Goal: Register for event/course

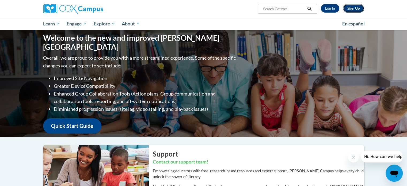
click at [350, 10] on link "Sign Up" at bounding box center [353, 8] width 21 height 9
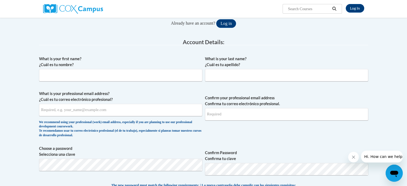
scroll to position [69, 0]
type input "920147856@ccga.edu"
click at [157, 79] on input "What is your first name? ¿Cuál es tu nombre?" at bounding box center [120, 75] width 163 height 12
type input "Rylee"
click at [211, 77] on input "What is your last name? ¿Cuál es tu apellido?" at bounding box center [286, 75] width 163 height 12
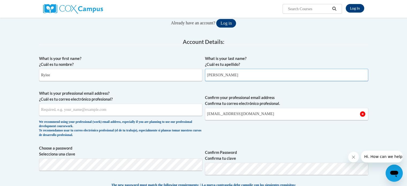
type input "Flanagan"
click at [136, 113] on input "What is your professional email address? ¿Cuál es tu correo electrónico profesi…" at bounding box center [120, 110] width 163 height 12
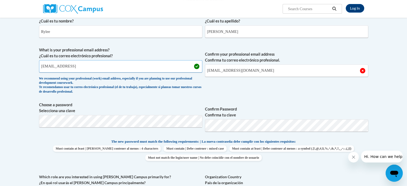
scroll to position [112, 0]
type input "920147856@ccga.ed"
click at [137, 113] on label "Choose a password Selecciona una clave" at bounding box center [120, 108] width 163 height 12
click at [152, 106] on label "Choose a password Selecciona una clave" at bounding box center [120, 108] width 163 height 12
click at [244, 114] on label "Confirm Password Confirma tu clave" at bounding box center [286, 112] width 163 height 12
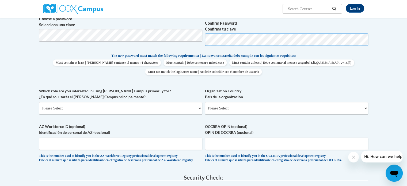
scroll to position [199, 0]
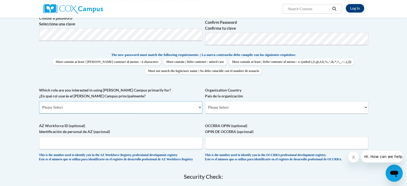
click at [149, 107] on select "Please Select College/University | Colegio/Universidad Community/Nonprofit Part…" at bounding box center [120, 107] width 163 height 12
select select "fbf2d438-af2f-41f8-98f1-81c410e29de3"
click at [39, 101] on select "Please Select College/University | Colegio/Universidad Community/Nonprofit Part…" at bounding box center [120, 107] width 163 height 12
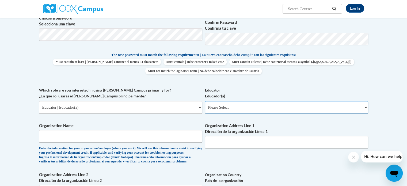
click at [245, 107] on select "Please Select Early Learning/Daycare Teacher/Family Home Care Provider | Maestr…" at bounding box center [286, 107] width 163 height 12
select select "8e40623d-54d0-45cd-9f92-5df65cd3f8cf"
click at [205, 101] on select "Please Select Early Learning/Daycare Teacher/Family Home Care Provider | Maestr…" at bounding box center [286, 107] width 163 height 12
click at [173, 135] on input "Organization Name" at bounding box center [120, 136] width 163 height 12
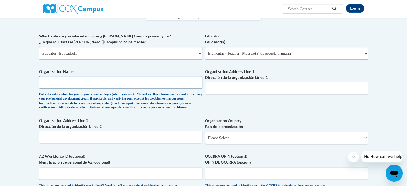
scroll to position [258, 0]
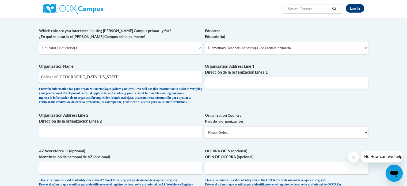
type input "College of Coastal Georgia"
click at [254, 81] on input "Organization Address Line 1 Dirección de la organización Línea 1" at bounding box center [286, 83] width 163 height 12
click at [290, 111] on div "What is your first name? ¿Cuál es tu nombre? Rylee What is your last name? ¿Cuá…" at bounding box center [203, 27] width 329 height 329
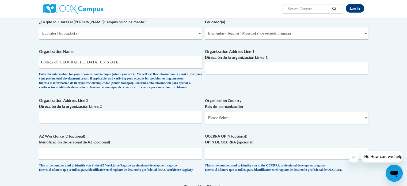
scroll to position [273, 0]
click at [224, 69] on input "Organization Address Line 1 Dirección de la organización Línea 1" at bounding box center [286, 68] width 163 height 12
type input "1 College Drive"
click at [202, 107] on div "What is your first name? ¿Cuál es tu nombre? Rylee What is your last name? ¿Cuá…" at bounding box center [203, 12] width 329 height 329
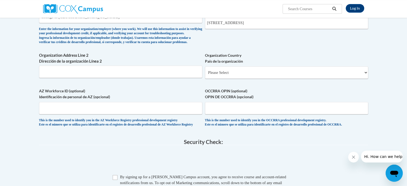
scroll to position [320, 0]
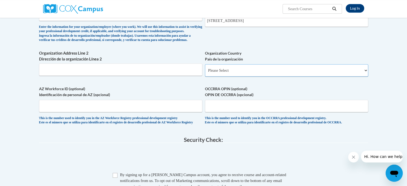
click at [245, 77] on select "Please Select United States | Estados Unidos Outside of the United States | Fue…" at bounding box center [286, 70] width 163 height 12
select select "ad49bcad-a171-4b2e-b99c-48b446064914"
click at [205, 73] on select "Please Select United States | Estados Unidos Outside of the United States | Fue…" at bounding box center [286, 70] width 163 height 12
select select
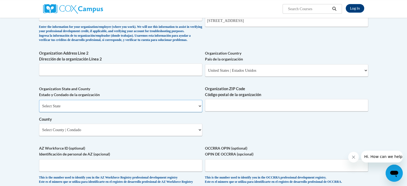
click at [180, 112] on select "Select State Alabama Alaska Arizona Arkansas California Colorado Connecticut De…" at bounding box center [120, 106] width 163 height 12
select select "Georgia"
click at [39, 108] on select "Select State Alabama Alaska Arizona Arkansas California Colorado Connecticut De…" at bounding box center [120, 106] width 163 height 12
click at [242, 111] on input "Organization ZIP Code Código postal de la organización" at bounding box center [286, 105] width 163 height 12
type input "31520"
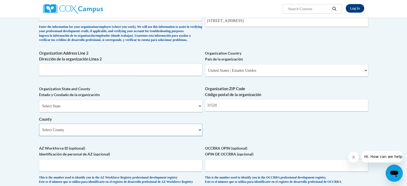
click at [191, 136] on select "Select County Appling Atkinson Bacon Baker Baldwin Banks Barrow Bartow Ben Hill…" at bounding box center [120, 130] width 163 height 12
select select "Glynn"
click at [39, 132] on select "Select County Appling Atkinson Bacon Baker Baldwin Banks Barrow Bartow Ben Hill…" at bounding box center [120, 130] width 163 height 12
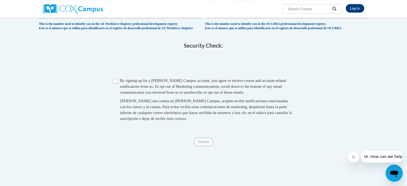
scroll to position [475, 0]
click at [115, 83] on input "Checkbox" at bounding box center [115, 80] width 5 height 5
checkbox input "true"
click at [207, 143] on span "Submit" at bounding box center [203, 141] width 19 height 4
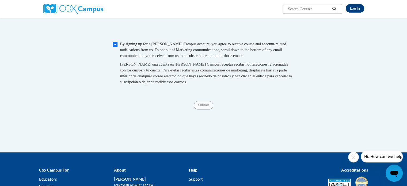
scroll to position [511, 0]
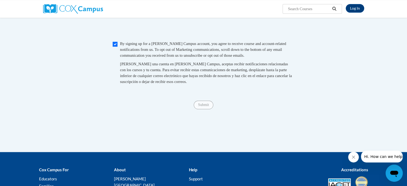
click at [206, 107] on span "Submit" at bounding box center [203, 104] width 19 height 4
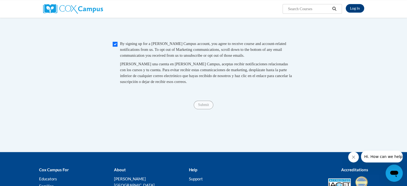
click at [206, 107] on span "Submit" at bounding box center [203, 104] width 19 height 4
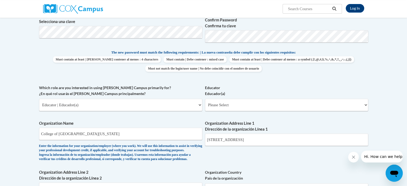
scroll to position [201, 0]
click at [235, 105] on select "Please Select Early Learning/Daycare Teacher/Family Home Care Provider | Maestr…" at bounding box center [286, 105] width 163 height 12
select select "8e40623d-54d0-45cd-9f92-5df65cd3f8cf"
click at [205, 99] on select "Please Select Early Learning/Daycare Teacher/Family Home Care Provider | Maestr…" at bounding box center [286, 105] width 163 height 12
select select "null"
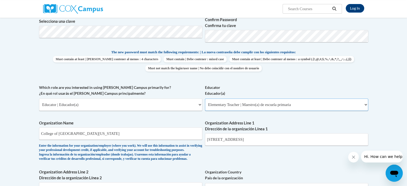
select select "null"
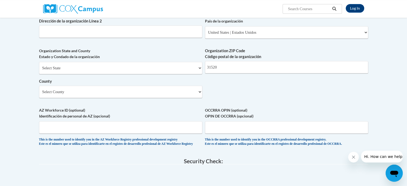
scroll to position [361, 0]
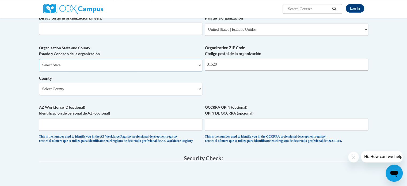
click at [189, 71] on select "Select State Alabama Alaska Arizona Arkansas California Colorado Connecticut De…" at bounding box center [120, 65] width 163 height 12
select select "Georgia"
click at [39, 67] on select "Select State Alabama Alaska Arizona Arkansas California Colorado Connecticut De…" at bounding box center [120, 65] width 163 height 12
click at [173, 95] on select "Select County Appling Atkinson Bacon Baker Baldwin Banks Barrow Bartow Ben Hill…" at bounding box center [120, 89] width 163 height 12
click at [39, 91] on select "Select County Appling Atkinson Bacon Baker Baldwin Banks Barrow Bartow Ben Hill…" at bounding box center [120, 89] width 163 height 12
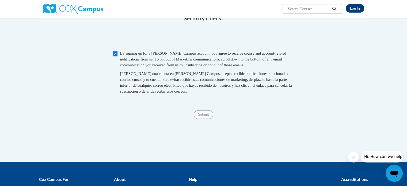
scroll to position [502, 0]
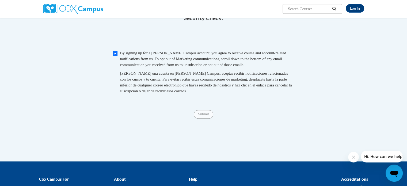
click at [206, 116] on span "Submit" at bounding box center [203, 114] width 19 height 4
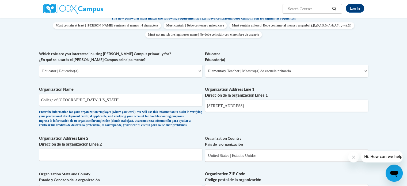
scroll to position [228, 0]
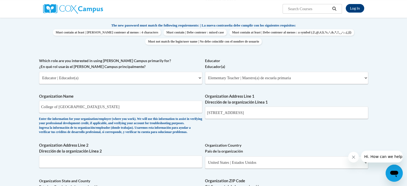
click at [206, 128] on div "What is your first name? ¿Cuál es tu nombre? Rylee What is your last name? ¿Cuá…" at bounding box center [203, 87] width 329 height 388
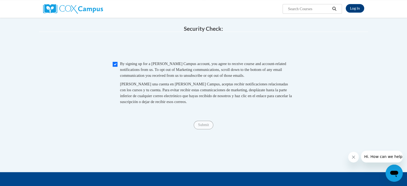
scroll to position [486, 0]
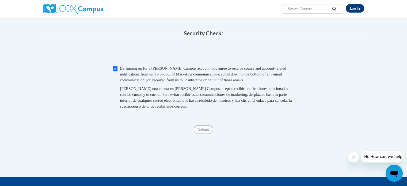
click at [119, 82] on span "Checkbox By signing up for a Cox Campus account, you agree to receive course an…" at bounding box center [204, 89] width 182 height 49
click at [117, 82] on span "Checkbox By signing up for a Cox Campus account, you agree to receive course an…" at bounding box center [204, 89] width 182 height 49
click at [115, 71] on input "Checkbox" at bounding box center [115, 68] width 5 height 5
checkbox input "true"
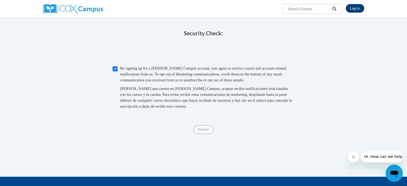
click at [205, 131] on span "Submit" at bounding box center [203, 129] width 19 height 4
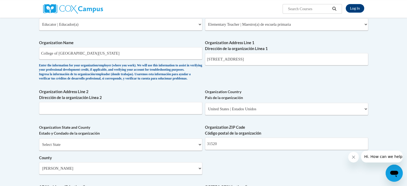
scroll to position [280, 0]
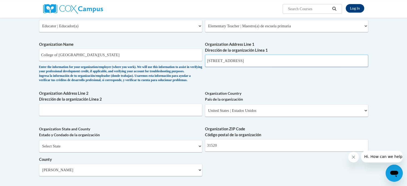
click at [241, 64] on input "1 College Drive" at bounding box center [286, 61] width 163 height 12
type input "1 College Drive, Brunswick, Georgia"
click at [227, 67] on div "Organization Address Line 1 Dirección de la organización Línea 1 1 College Driv…" at bounding box center [286, 56] width 163 height 29
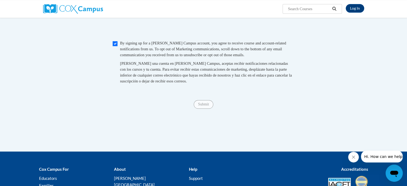
click at [206, 109] on div "Submit Submit" at bounding box center [203, 104] width 329 height 9
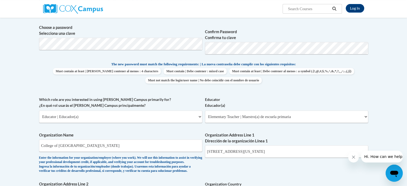
scroll to position [461, 0]
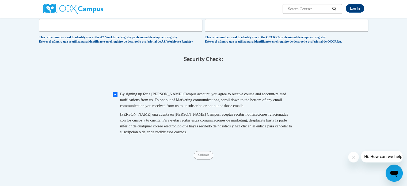
click at [204, 157] on span "Submit" at bounding box center [203, 155] width 19 height 4
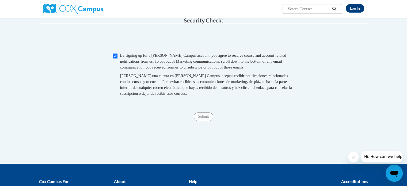
scroll to position [501, 0]
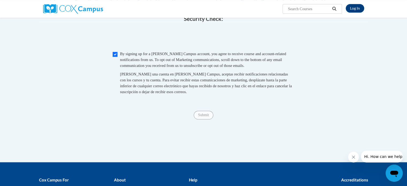
click at [205, 117] on span "Submit" at bounding box center [203, 114] width 19 height 4
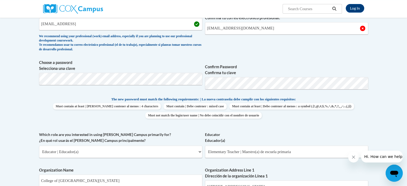
scroll to position [154, 0]
click at [87, 25] on input "920147856@ccga.ed" at bounding box center [120, 24] width 163 height 12
type input "920147856@ccga.edu"
click at [163, 61] on label "Choose a password Selecciona una clave" at bounding box center [120, 66] width 163 height 12
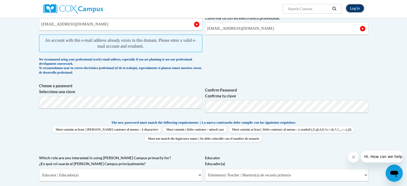
click at [357, 8] on link "Log In" at bounding box center [355, 8] width 18 height 9
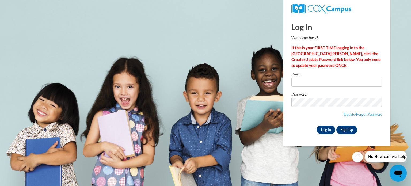
type input "[EMAIL_ADDRESS][DOMAIN_NAME]"
click at [327, 130] on input "Log In" at bounding box center [326, 130] width 19 height 9
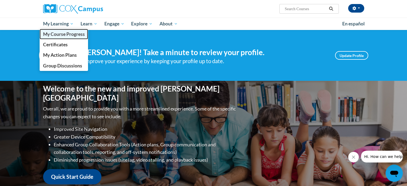
click at [80, 36] on span "My Course Progress" at bounding box center [64, 34] width 42 height 6
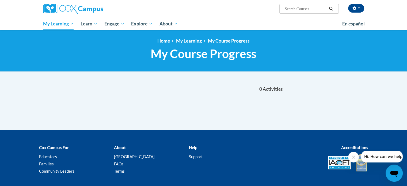
click at [309, 13] on span "Search Search..." at bounding box center [309, 9] width 59 height 10
click at [304, 10] on input "Search..." at bounding box center [305, 9] width 43 height 6
type input "GADOE [MEDICAL_DATA]"
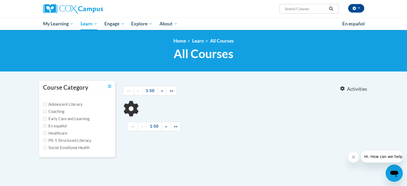
type input "GADOE [MEDICAL_DATA]"
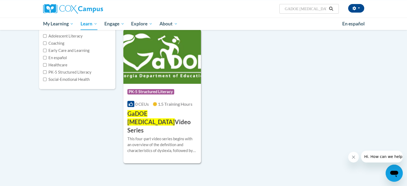
scroll to position [73, 0]
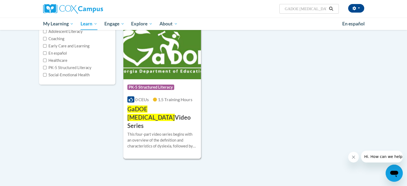
click at [166, 93] on div "Course Category: PK-5 Structured Literacy" at bounding box center [162, 88] width 70 height 12
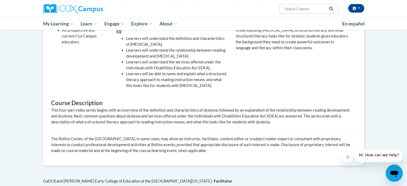
scroll to position [191, 0]
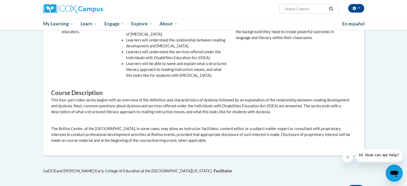
click at [345, 161] on button "Close message from company" at bounding box center [347, 157] width 11 height 11
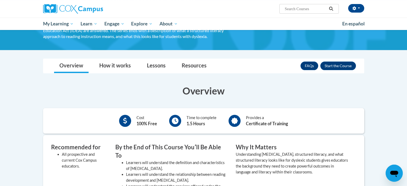
scroll to position [57, 0]
